Goal: Find specific page/section: Find specific page/section

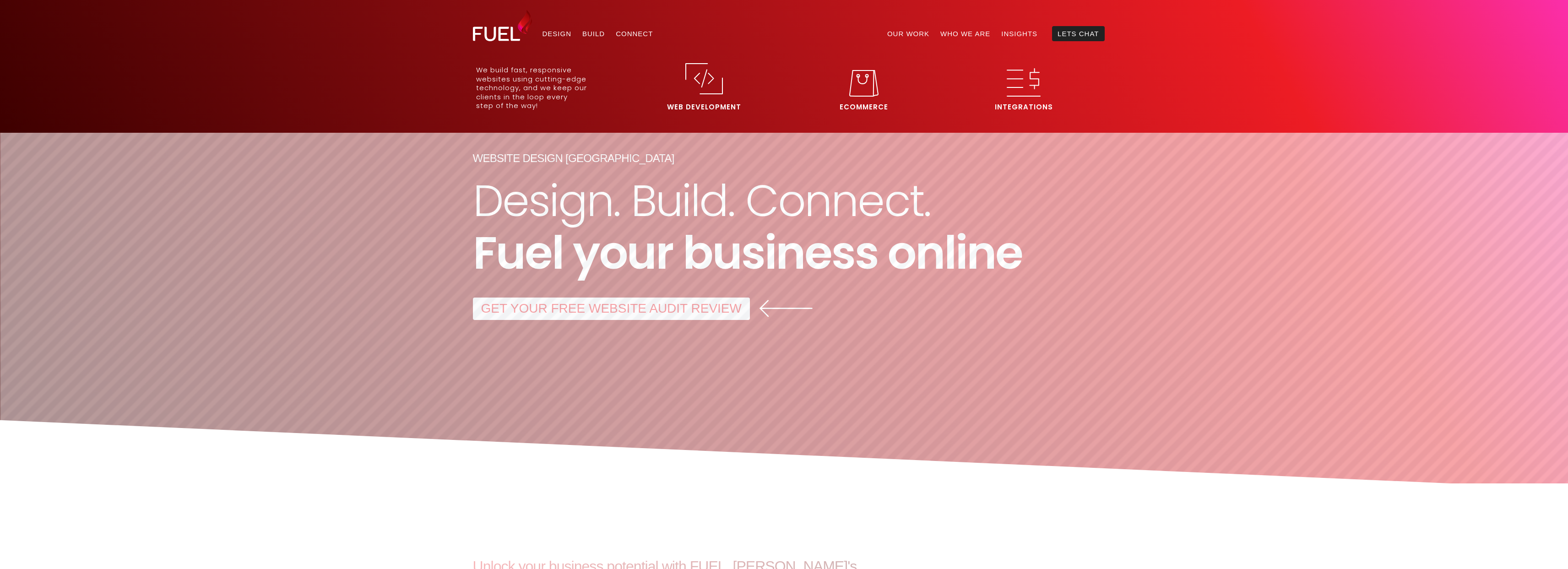
click at [692, 90] on img at bounding box center [703, 79] width 37 height 31
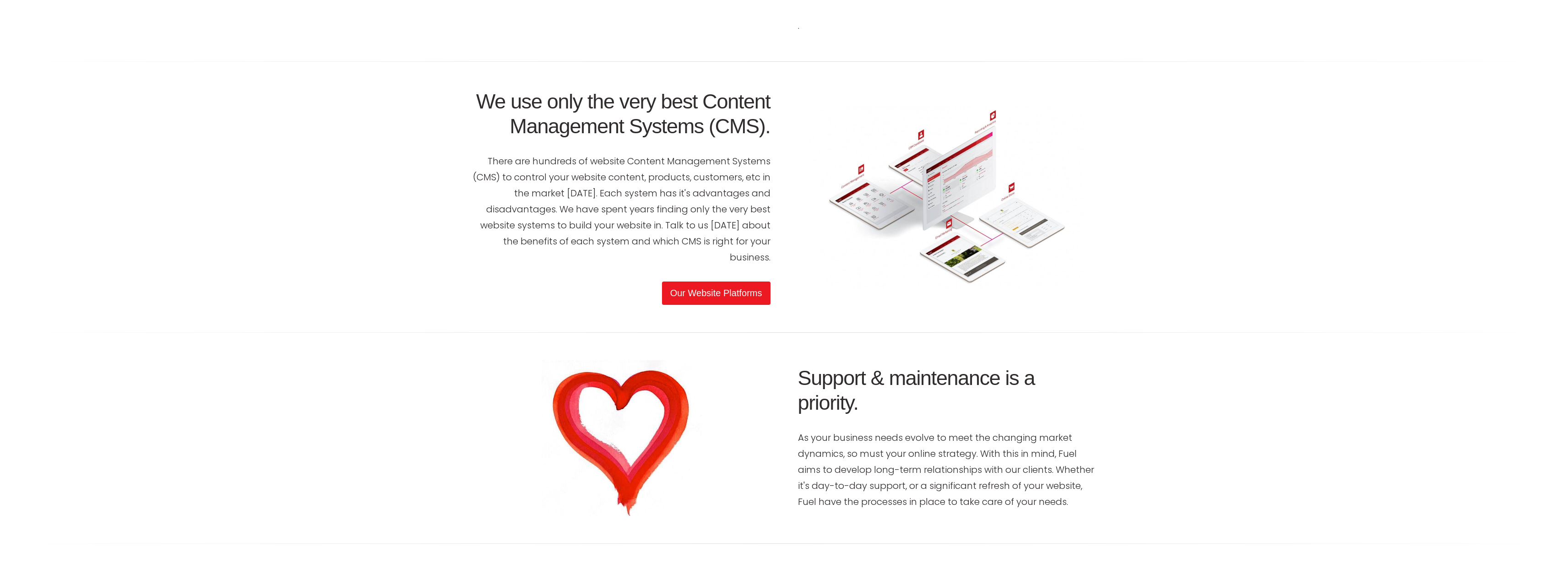
scroll to position [2197, 0]
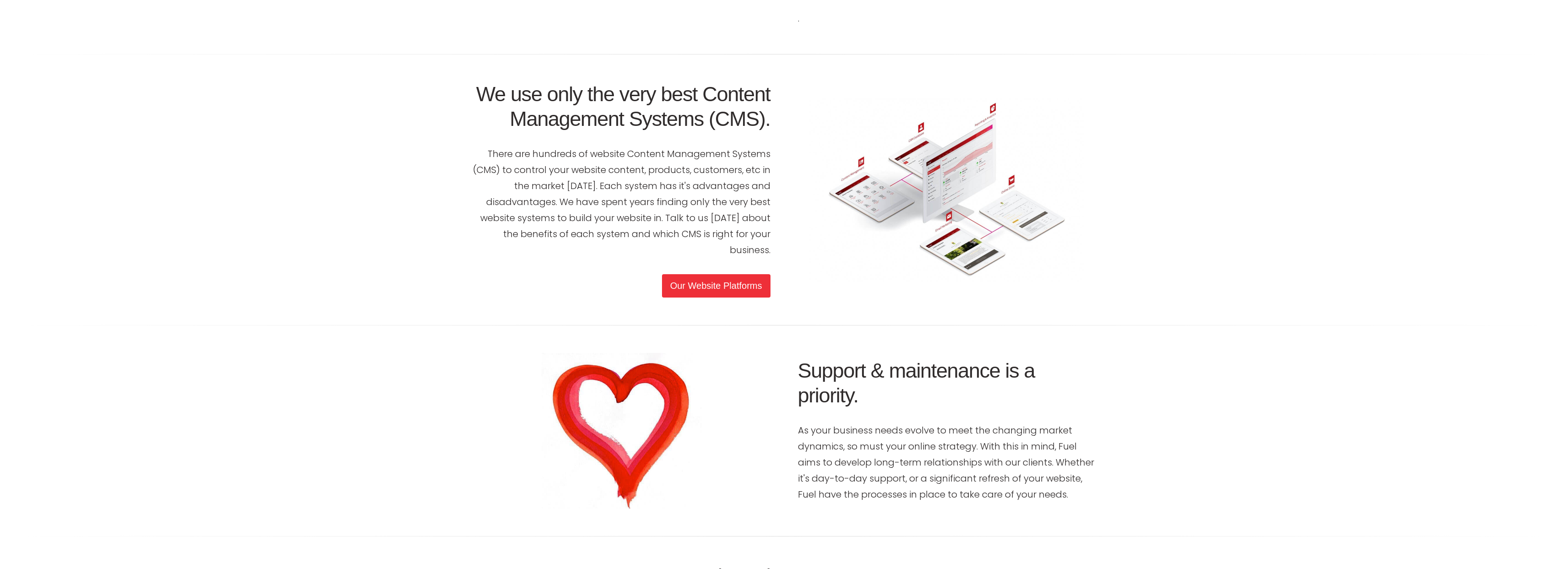
click at [721, 278] on link "Our Website Platforms" at bounding box center [717, 286] width 109 height 24
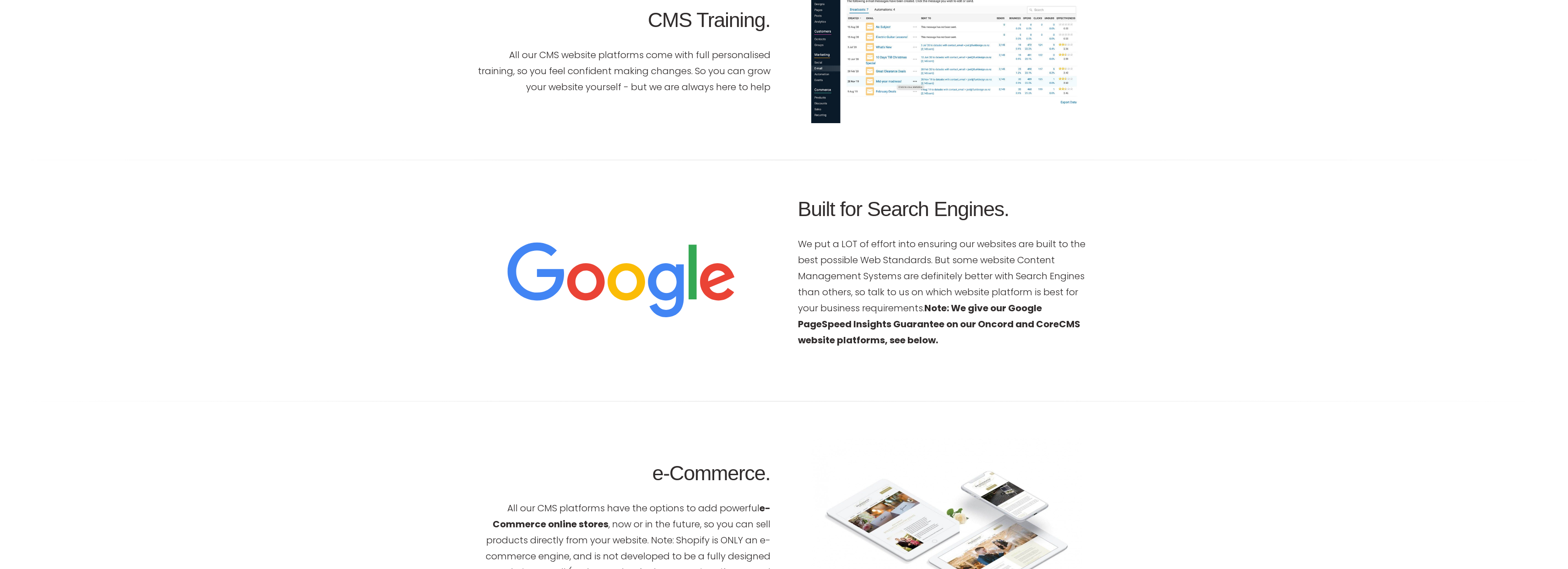
scroll to position [660, 0]
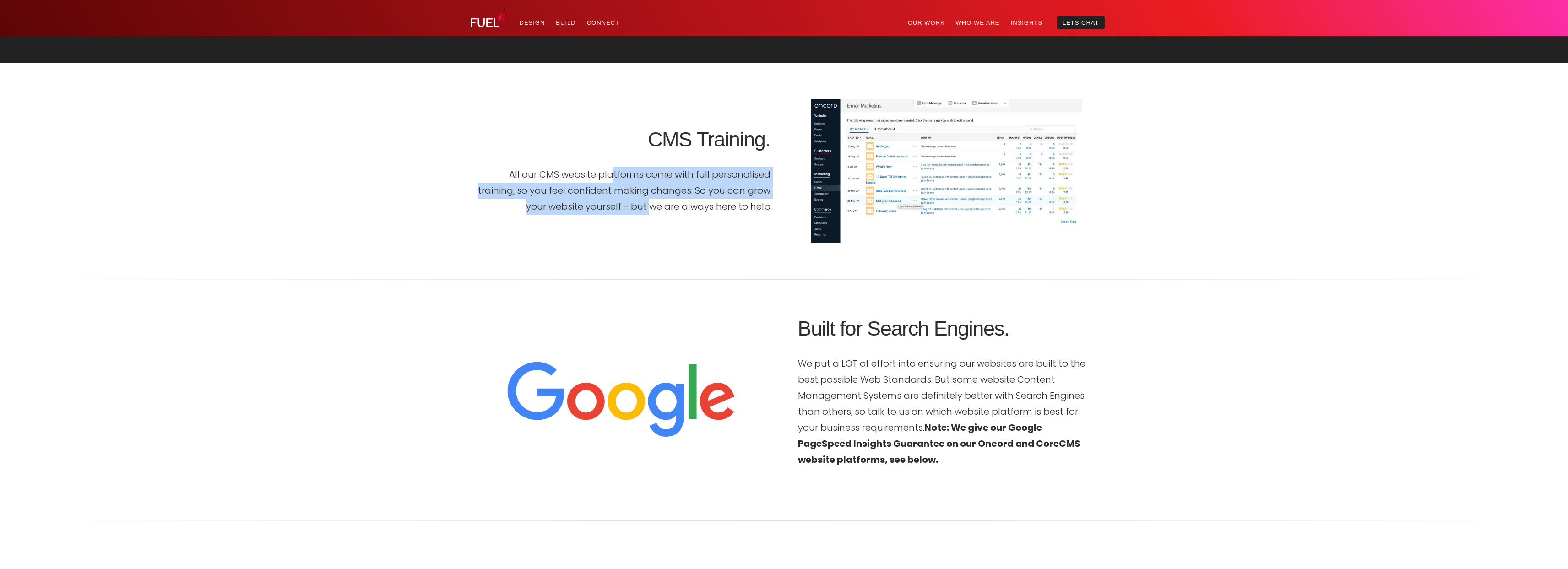
drag, startPoint x: 596, startPoint y: 178, endPoint x: 628, endPoint y: 201, distance: 39.4
click at [628, 201] on p "All our CMS website platforms come with full personalised training, so you feel…" at bounding box center [622, 190] width 297 height 48
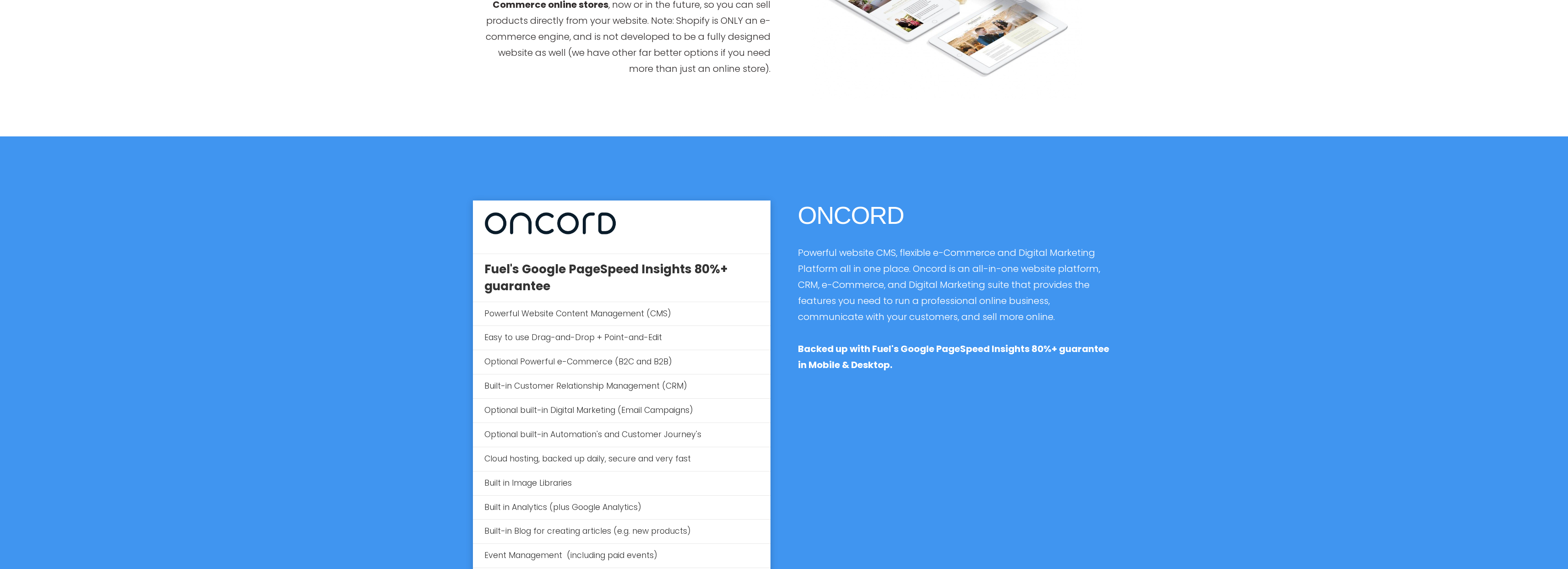
scroll to position [1318, 0]
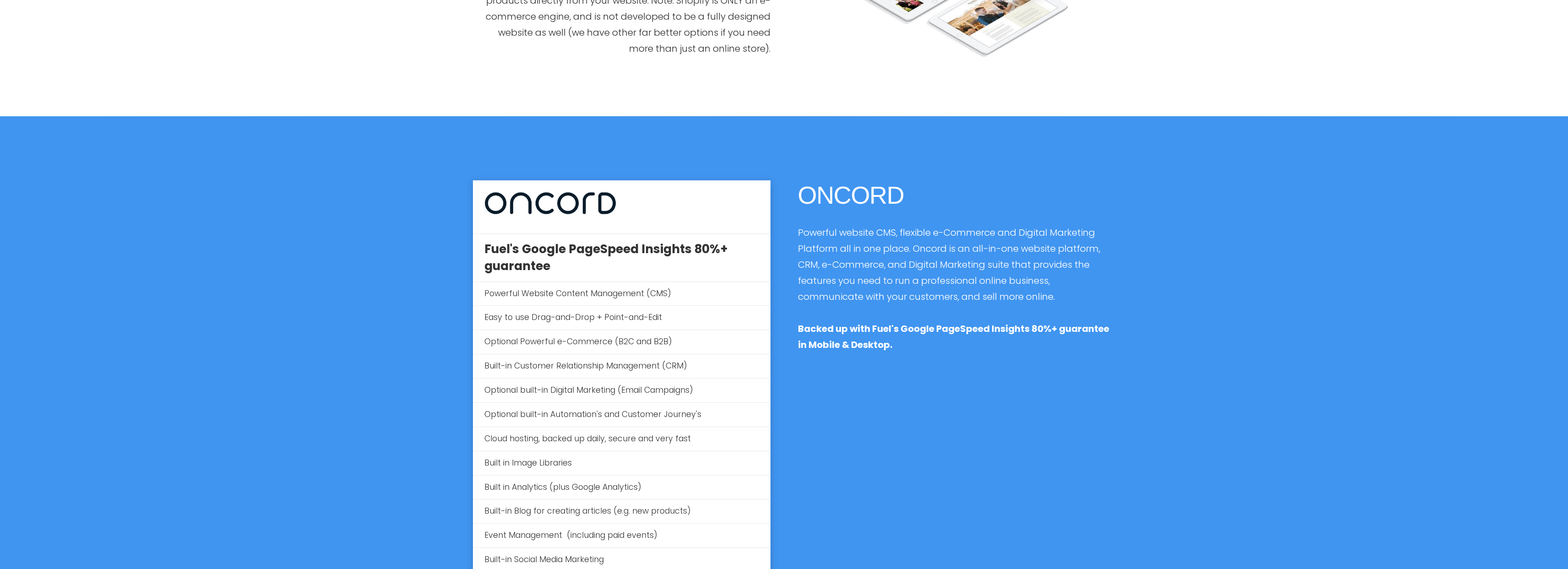
click at [827, 202] on big "ONCORD" at bounding box center [851, 195] width 106 height 27
copy big "ONCORD"
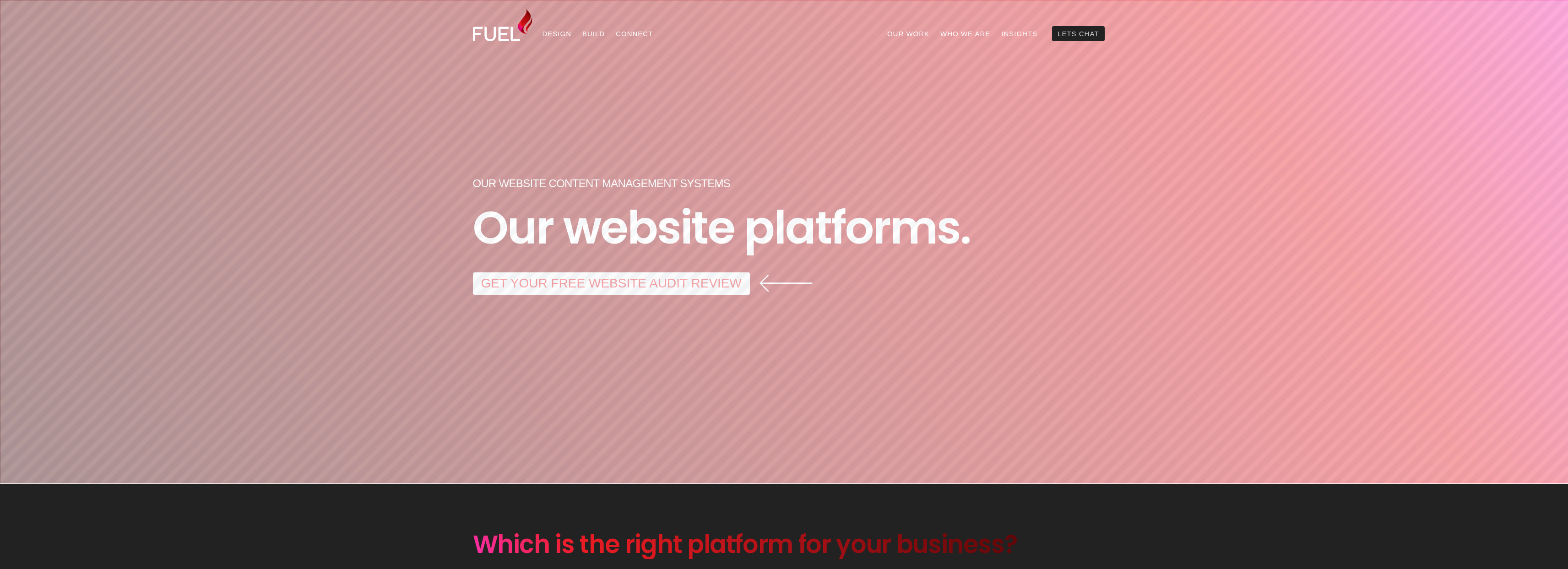
click at [1061, 33] on link "Lets Chat" at bounding box center [1079, 34] width 53 height 15
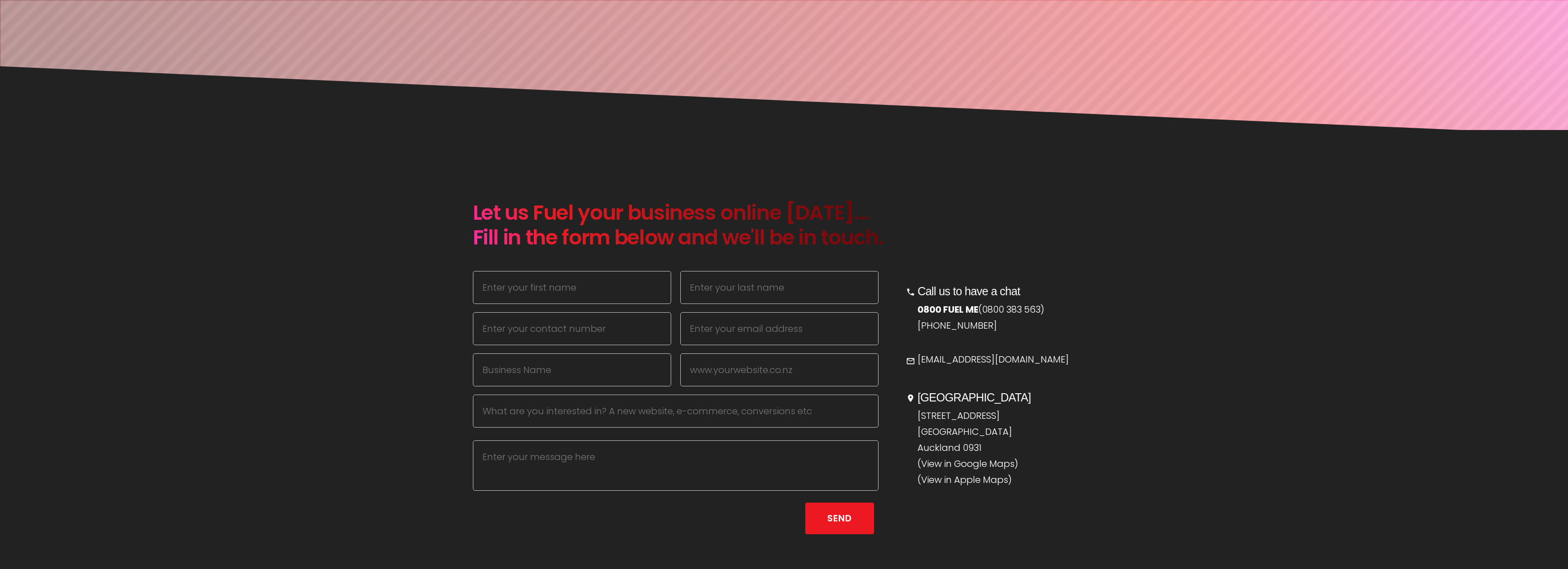
scroll to position [384, 0]
